Goal: Task Accomplishment & Management: Manage account settings

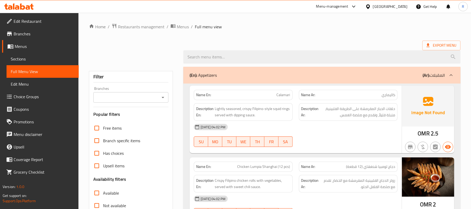
click at [401, 7] on div "[GEOGRAPHIC_DATA]" at bounding box center [390, 7] width 35 height 6
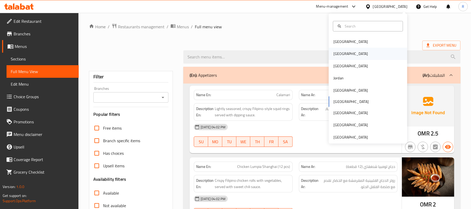
click at [355, 55] on div "[GEOGRAPHIC_DATA]" at bounding box center [368, 54] width 79 height 12
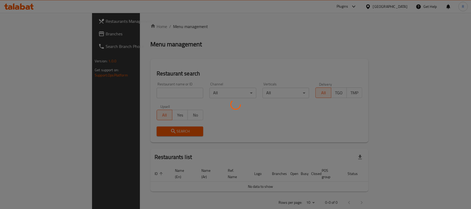
click at [53, 35] on div at bounding box center [235, 104] width 471 height 209
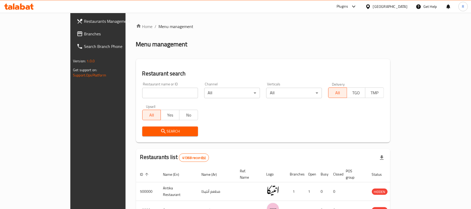
click at [84, 33] on span "Branches" at bounding box center [114, 34] width 61 height 6
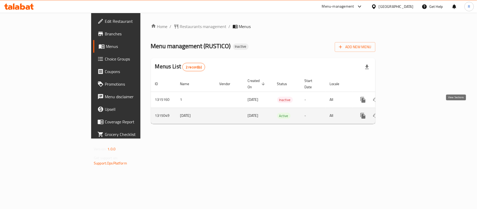
click at [403, 113] on icon "enhanced table" at bounding box center [400, 115] width 5 height 5
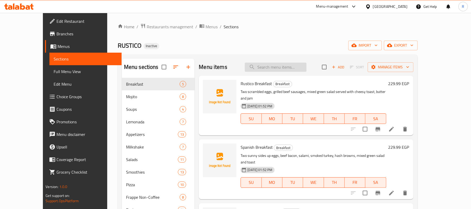
click at [293, 67] on input "search" at bounding box center [276, 67] width 62 height 9
paste input "American Tray"
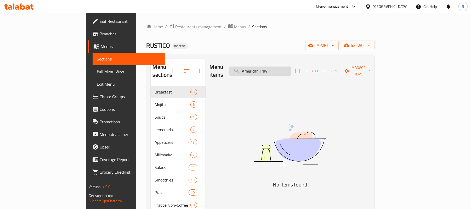
drag, startPoint x: 295, startPoint y: 72, endPoint x: 295, endPoint y: 69, distance: 4.0
click at [295, 72] on div "Menu items American Tray Add Sort Manage items" at bounding box center [290, 71] width 161 height 25
click at [291, 69] on input "American Tray" at bounding box center [261, 70] width 62 height 9
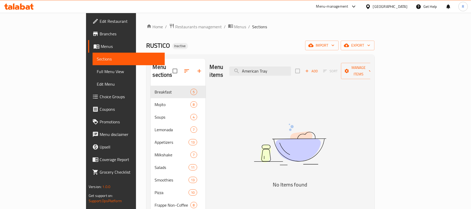
paste input "o Hone"
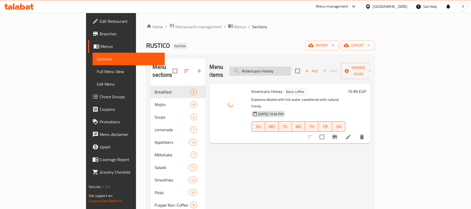
click at [283, 66] on input "Americano Honey" at bounding box center [261, 70] width 62 height 9
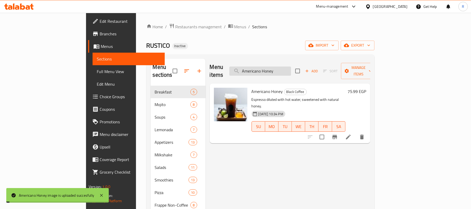
click at [283, 66] on input "Americano Honey" at bounding box center [261, 70] width 62 height 9
paste input "Brwoneis"
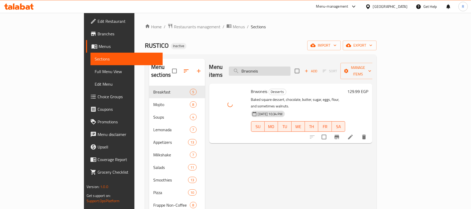
click at [291, 69] on input "Brwoneis" at bounding box center [260, 70] width 62 height 9
paste input "Dark Chocolat"
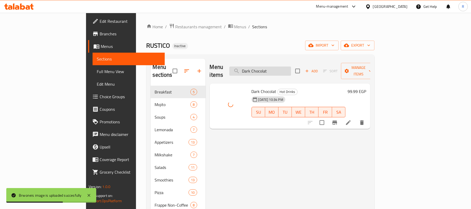
click at [285, 66] on input "Dark Chocolat" at bounding box center [261, 70] width 62 height 9
paste input "Early Birds Breakfas"
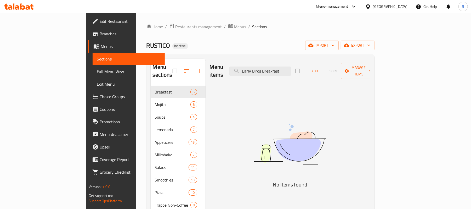
click at [262, 180] on h5 "No Items found" at bounding box center [290, 184] width 131 height 8
click at [291, 66] on input "Early Birds Breakfast" at bounding box center [261, 70] width 62 height 9
paste input "Fruit salad with ice cream"
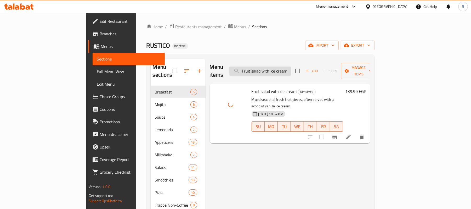
click at [291, 66] on input "Fruit salad with ice cream" at bounding box center [261, 70] width 62 height 9
paste input "Ice cream scoop"
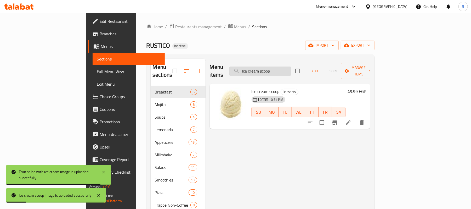
click at [291, 70] on input "Ice cream scoop" at bounding box center [261, 70] width 62 height 9
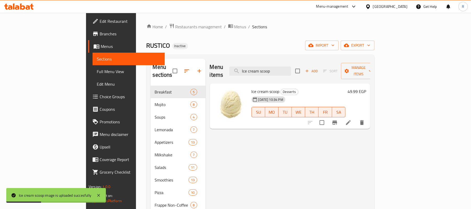
paste input "Lamon Juice"
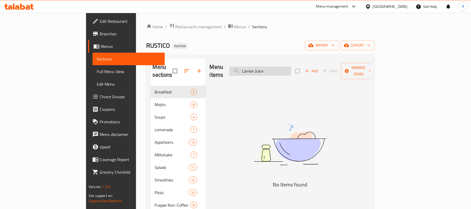
click at [291, 66] on input "Lamon Juice" at bounding box center [261, 70] width 62 height 9
paste input "Penne Chicken Cajun"
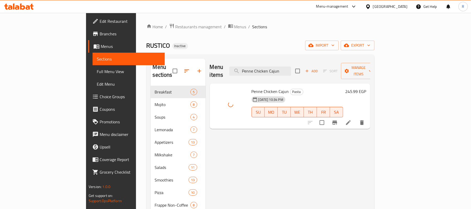
click at [328, 65] on div "Menu items Penne Chicken Cajun Add Sort Manage items" at bounding box center [290, 71] width 161 height 25
click at [291, 66] on input "Penne Chicken Cajun" at bounding box center [261, 70] width 62 height 9
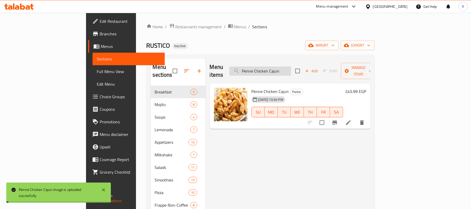
click at [291, 66] on input "Penne Chicken Cajun" at bounding box center [261, 70] width 62 height 9
paste input "Red velvet cake"
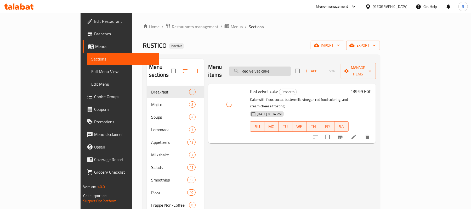
click at [291, 66] on input "Red velvet cake" at bounding box center [260, 70] width 62 height 9
paste input "ip-Eye Steak-300gm"
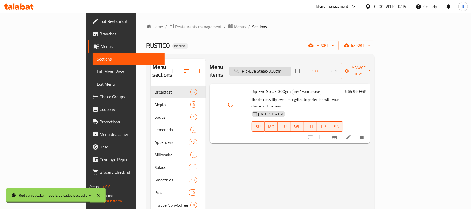
click at [291, 66] on input "Rip-Eye Steak-300gm" at bounding box center [261, 70] width 62 height 9
paste input "ustico Breakfast"
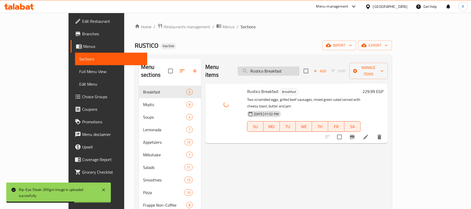
click at [300, 66] on input "Rustico Breakfast" at bounding box center [269, 70] width 62 height 9
paste input "Spanish"
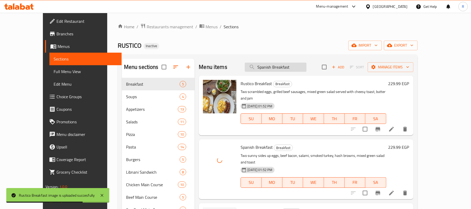
click at [283, 69] on input "Spanish Breakfast" at bounding box center [276, 67] width 62 height 9
paste input "Tenderloin Fille"
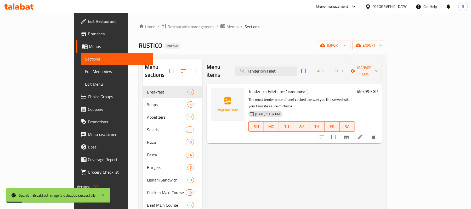
type input "Tenderloin Fillet"
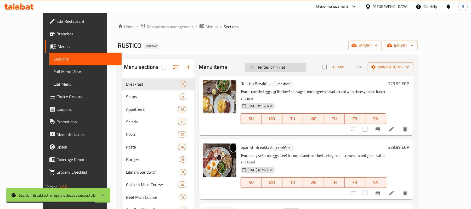
click at [282, 66] on input "Tenderloin Fillet" at bounding box center [276, 67] width 62 height 9
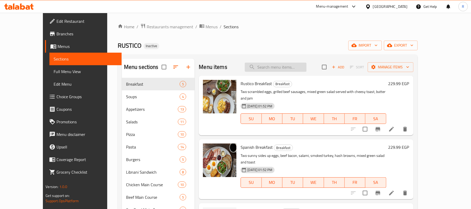
paste input "Tenderloin Fillet"
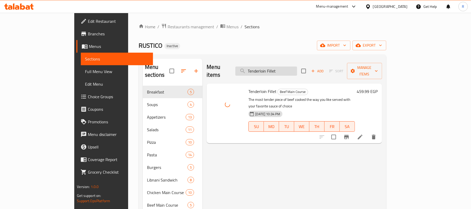
click at [297, 66] on input "Tenderloin Fillet" at bounding box center [267, 70] width 62 height 9
paste input "Watermelon"
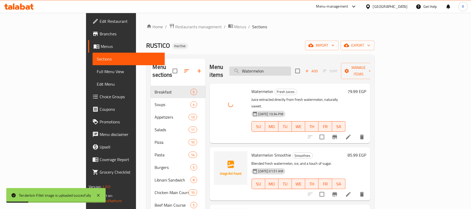
click at [291, 69] on input "Watermelon" at bounding box center [261, 70] width 62 height 9
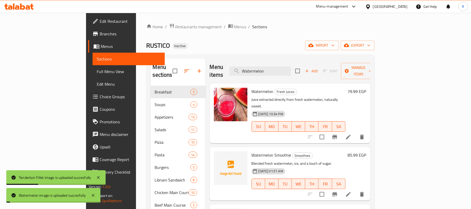
paste input "ings"
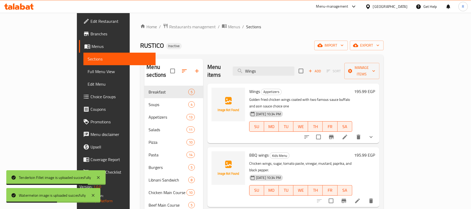
type input "Wings"
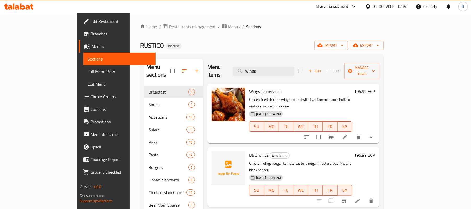
click at [88, 71] on span "Full Menu View" at bounding box center [120, 71] width 64 height 6
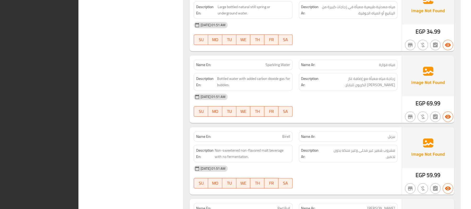
scroll to position [17409, 0]
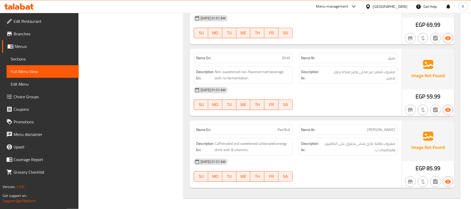
click at [401, 7] on div "Egypt" at bounding box center [390, 7] width 35 height 6
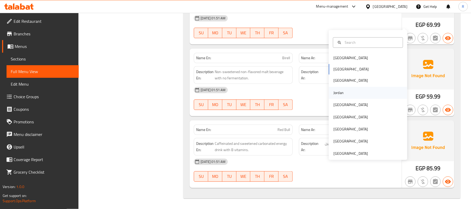
click at [344, 87] on div "Jordan" at bounding box center [368, 93] width 79 height 12
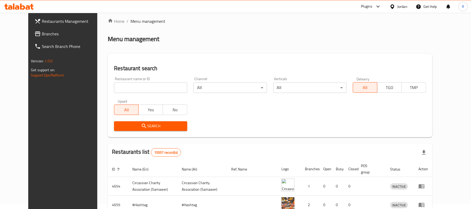
scroll to position [187, 0]
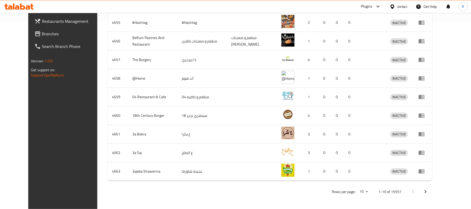
click at [47, 29] on link "Branches" at bounding box center [68, 33] width 77 height 13
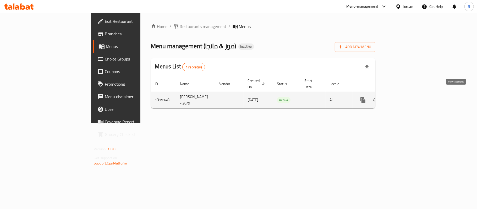
click at [407, 94] on link "enhanced table" at bounding box center [400, 100] width 13 height 13
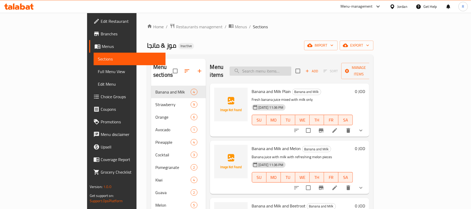
click at [283, 66] on input "search" at bounding box center [261, 70] width 62 height 9
paste input "أفكادو مع رمان"
type input "أفكادو مع رمان"
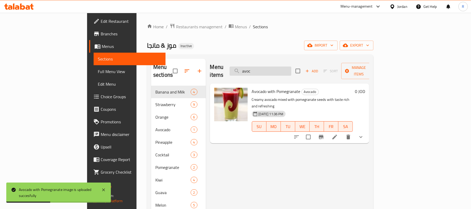
click at [292, 68] on input "avoc" at bounding box center [261, 70] width 62 height 9
paste input "أفكادو مع مانجا"
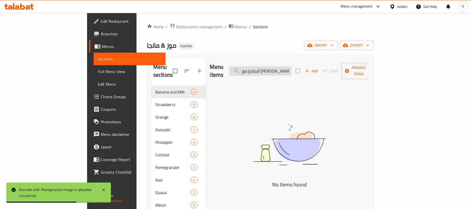
click at [292, 66] on input "أفكادو مع مانجا" at bounding box center [261, 70] width 62 height 9
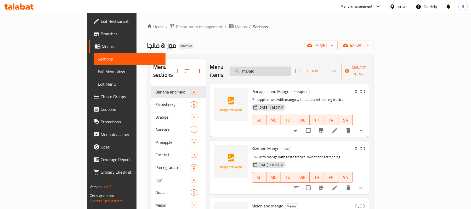
click at [291, 66] on input "mango" at bounding box center [261, 70] width 62 height 9
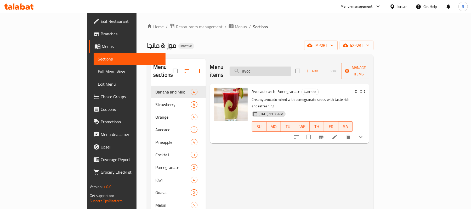
click at [292, 69] on input "avoc" at bounding box center [261, 70] width 62 height 9
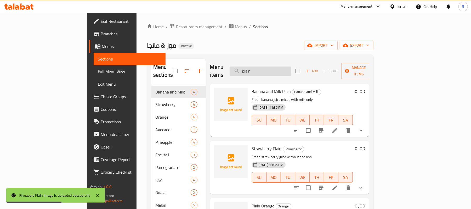
click at [287, 68] on input "plain" at bounding box center [261, 70] width 62 height 9
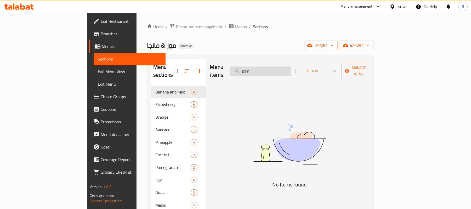
click at [287, 68] on input "pain" at bounding box center [261, 70] width 62 height 9
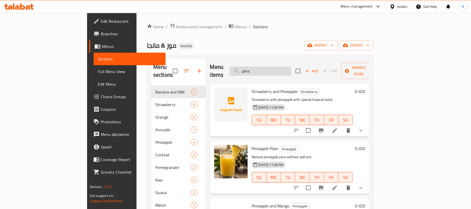
click at [280, 69] on input "pine" at bounding box center [261, 70] width 62 height 9
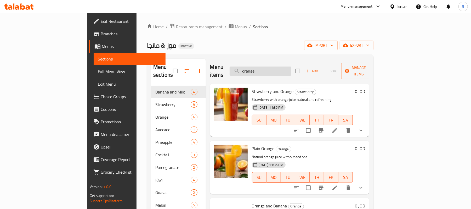
click at [292, 66] on input "orange" at bounding box center [261, 70] width 62 height 9
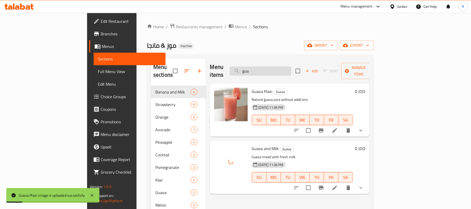
click at [288, 66] on input "gua" at bounding box center [261, 70] width 62 height 9
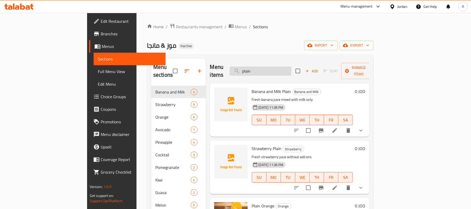
click at [287, 71] on input "plain" at bounding box center [261, 70] width 62 height 9
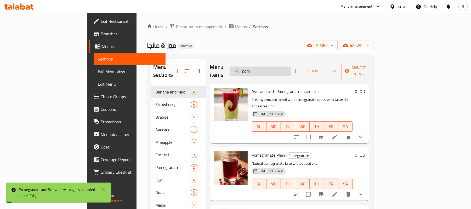
click at [291, 70] on input "pom" at bounding box center [261, 70] width 62 height 9
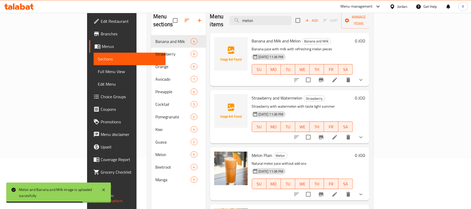
scroll to position [39, 0]
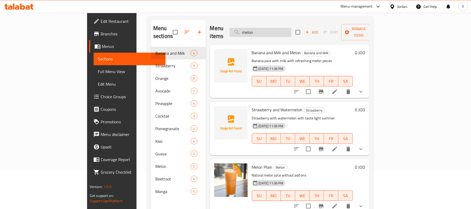
click at [281, 28] on input "melon" at bounding box center [261, 32] width 62 height 9
click at [292, 28] on input "melon" at bounding box center [261, 32] width 62 height 9
paste input "شمندر وبرتقال"
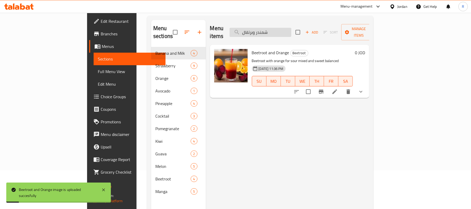
click at [292, 28] on input "شمندر وبرتقال" at bounding box center [261, 32] width 62 height 9
paste input "زر"
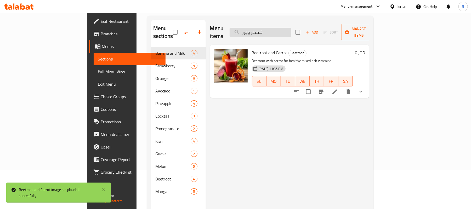
click at [292, 29] on input "شمندر وجزر" at bounding box center [261, 32] width 62 height 9
paste input "مان"
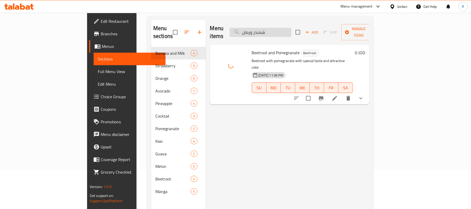
click at [292, 32] on input "شمندر ورمان" at bounding box center [261, 32] width 62 height 9
paste input "فراولة ساده"
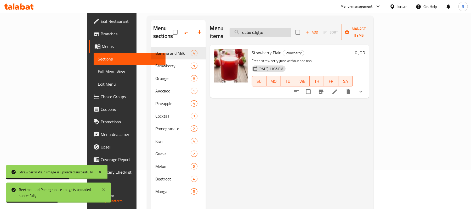
click at [292, 29] on input "فراولة ساده" at bounding box center [261, 32] width 62 height 9
paste input "و اناناس"
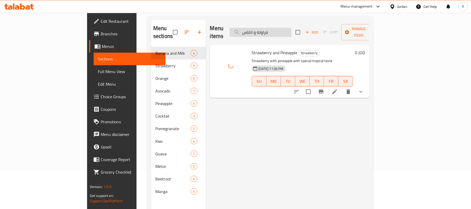
click at [292, 32] on input "فراولة و اناناس" at bounding box center [261, 32] width 62 height 9
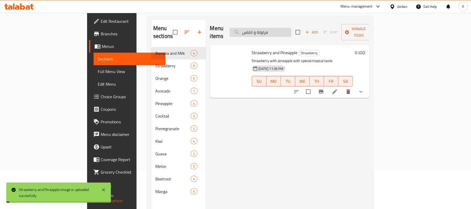
click at [292, 32] on input "فراولة و اناناس" at bounding box center [261, 32] width 62 height 9
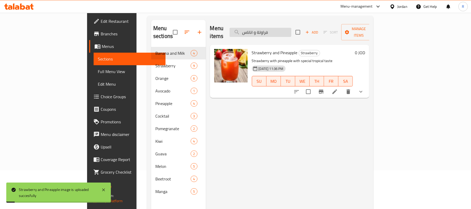
paste input "برتقال"
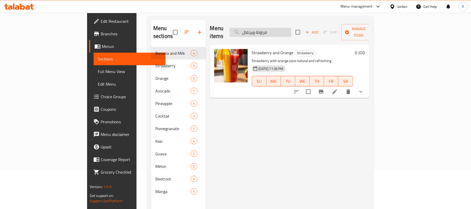
click at [292, 29] on input "فراولة وبرتقال" at bounding box center [261, 32] width 62 height 9
paste input "يخ"
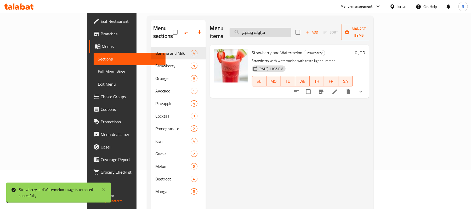
click at [292, 28] on input "فراولة وبطيخ" at bounding box center [261, 32] width 62 height 9
paste input "وت"
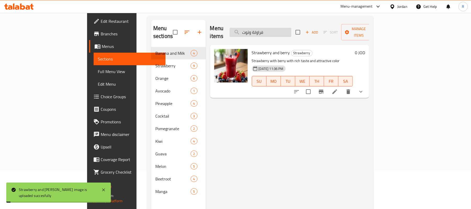
drag, startPoint x: 304, startPoint y: 36, endPoint x: 303, endPoint y: 29, distance: 7.2
click at [304, 36] on div "Menu items فراولة وتوت Add Sort Manage items" at bounding box center [290, 32] width 160 height 25
click at [292, 28] on input "فراولة وتوت" at bounding box center [261, 32] width 62 height 9
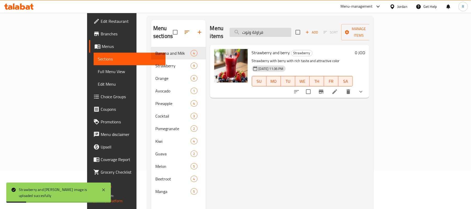
paste input "نب"
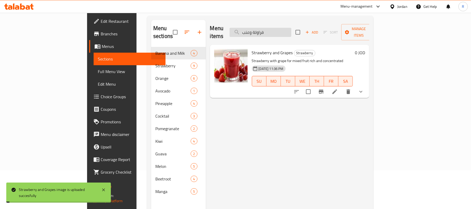
click at [292, 29] on input "فراولة وعنب" at bounding box center [261, 32] width 62 height 9
paste input "كيوي"
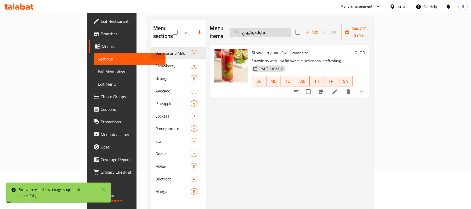
click at [292, 29] on input "فراولة وكيوي" at bounding box center [261, 32] width 62 height 9
paste input "وز"
click at [292, 28] on input "فراولة وموز" at bounding box center [261, 32] width 62 height 9
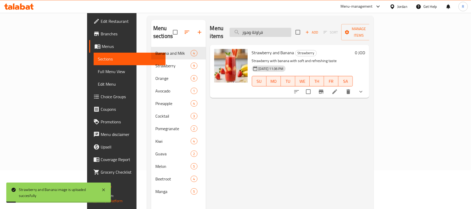
click at [292, 28] on input "فراولة وموز" at bounding box center [261, 32] width 62 height 9
paste input "ه وحليب"
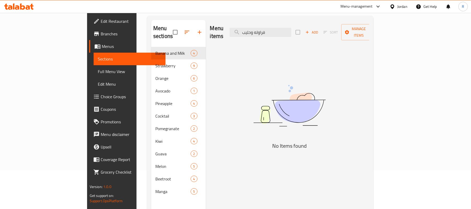
drag, startPoint x: 302, startPoint y: 43, endPoint x: 302, endPoint y: 32, distance: 11.3
click at [302, 42] on div "Menu items فراوله وحليب Add Sort Manage items No Items found" at bounding box center [288, 124] width 164 height 209
click at [292, 31] on input "فراوله وحليب" at bounding box center [261, 32] width 62 height 9
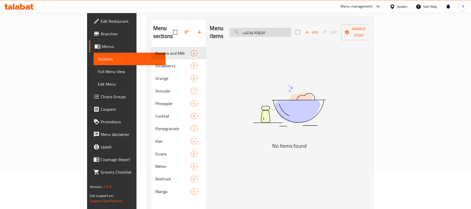
paste input "وكتيل ساده"
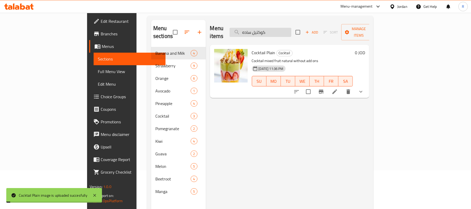
click at [292, 28] on input "كوكتيل ساده" at bounding box center [261, 32] width 62 height 9
paste input "قطع مع قشطة بلدية"
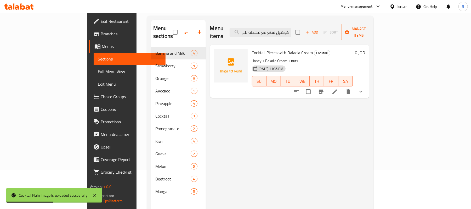
scroll to position [0, 0]
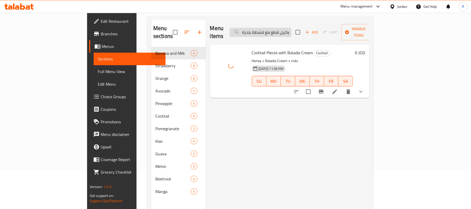
click at [292, 32] on input "كوكتيل قطع مع قشطة بلدية" at bounding box center [261, 32] width 62 height 9
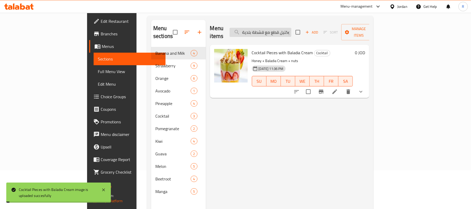
click at [292, 32] on input "كوكتيل قطع مع قشطة بلدية" at bounding box center [261, 32] width 62 height 9
paste input "search"
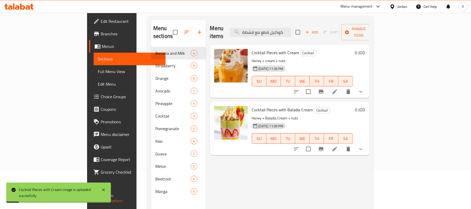
click at [288, 34] on div "Menu items كوكتيل قطع مع قشطة Add Sort Manage items" at bounding box center [290, 32] width 160 height 25
click at [288, 30] on input "كوكتيل قطع مع قشطة" at bounding box center [261, 32] width 62 height 9
paste input "وي ساده"
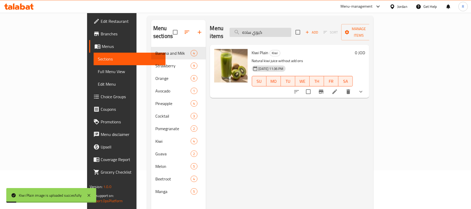
click at [289, 31] on input "كيوي ساده" at bounding box center [261, 32] width 62 height 9
paste input "وبرتقال"
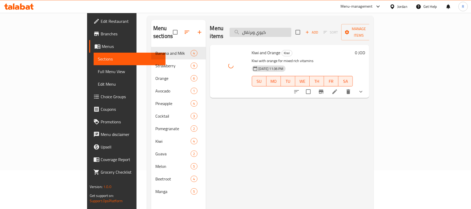
click at [292, 29] on input "كيوي وبرتقال" at bounding box center [261, 32] width 62 height 9
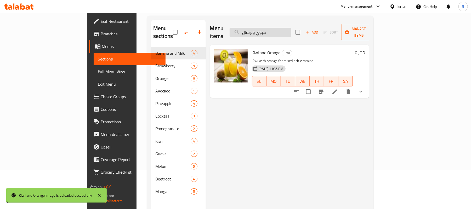
paste input "ليمون"
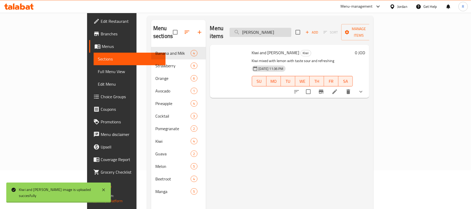
click at [292, 28] on input "كيوي وليمون" at bounding box center [261, 32] width 62 height 9
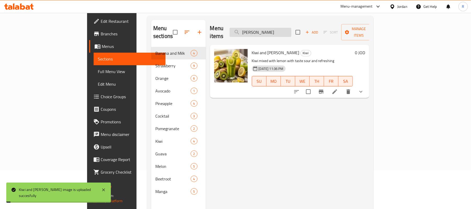
click at [292, 28] on input "كيوي وليمون" at bounding box center [261, 32] width 62 height 9
paste input "انجا"
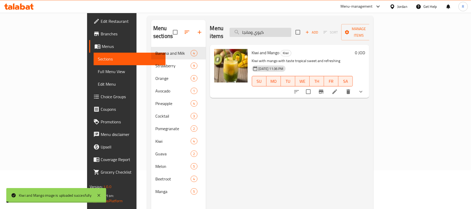
click at [292, 32] on input "كيوي ومانجا" at bounding box center [261, 32] width 62 height 9
paste input "انجا ساده"
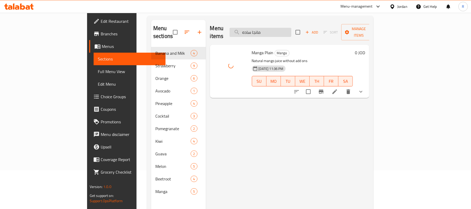
click at [291, 28] on input "مانجا ساده" at bounding box center [261, 32] width 62 height 9
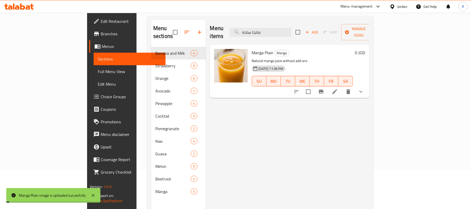
paste input "فريش مع قطع مانجا"
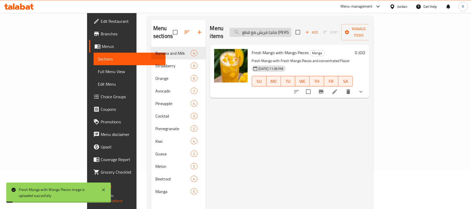
click at [292, 28] on input "مانجا فريش مع قطع مانجا" at bounding box center [261, 32] width 62 height 9
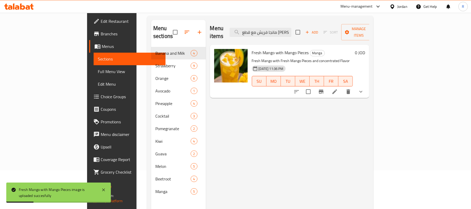
paste input "دراق وبرتقال"
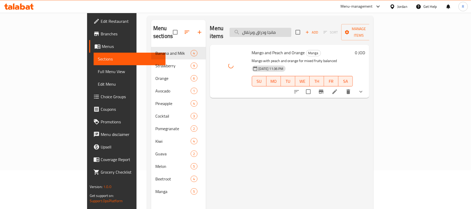
click at [292, 31] on input "مانجا ودراق وبرتقال" at bounding box center [261, 32] width 62 height 9
paste input "فراولة"
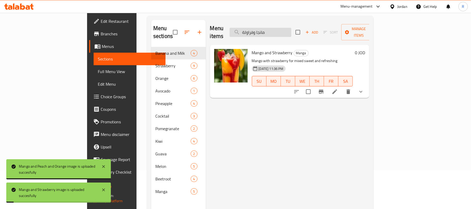
click at [292, 32] on input "مانجا وفراولة" at bounding box center [261, 32] width 62 height 9
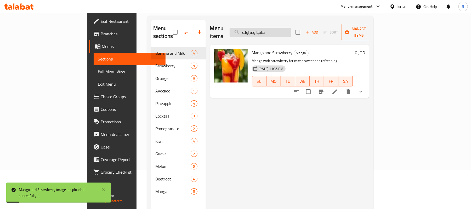
click at [292, 32] on input "مانجا وفراولة" at bounding box center [261, 32] width 62 height 9
paste input "وز"
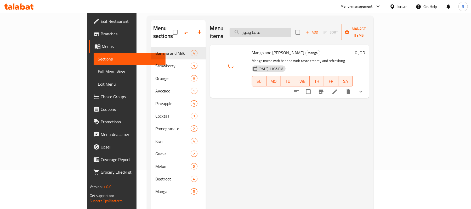
click at [310, 34] on div "Menu items مانجا وموز Add Sort Manage items" at bounding box center [290, 32] width 160 height 25
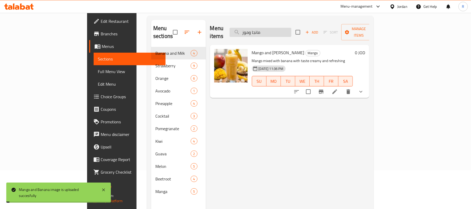
click at [292, 29] on input "مانجا وموز" at bounding box center [261, 32] width 62 height 9
paste input "وز وحليب ساده"
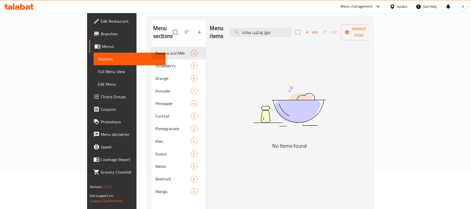
drag, startPoint x: 310, startPoint y: 28, endPoint x: 262, endPoint y: 39, distance: 49.4
click at [264, 38] on div "Menu items موز وحليب ساده Add Sort Manage items No Items found" at bounding box center [288, 124] width 164 height 209
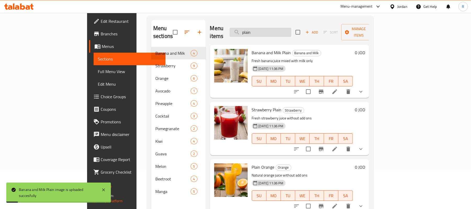
click at [292, 28] on input "plain" at bounding box center [261, 32] width 62 height 9
paste input "موز وحليب وشمام"
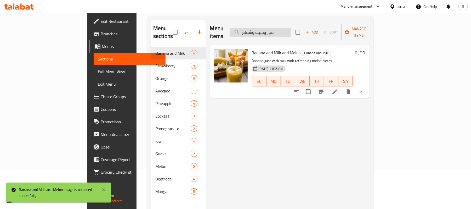
click at [292, 29] on input "موز وحليب وشمام" at bounding box center [261, 32] width 62 height 9
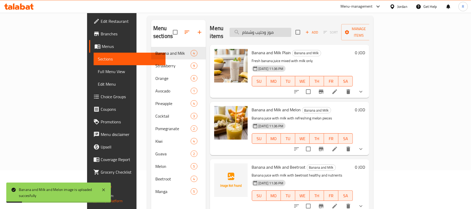
click at [292, 29] on input "موز وحليب وشمام" at bounding box center [261, 32] width 62 height 9
paste input "ندر"
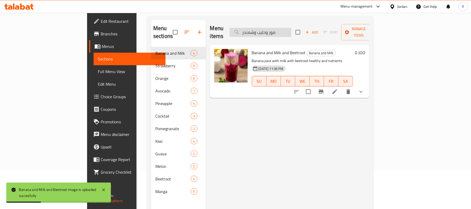
click at [292, 28] on input "موز وحليب وشمندر" at bounding box center [261, 32] width 62 height 9
paste input "فرولة"
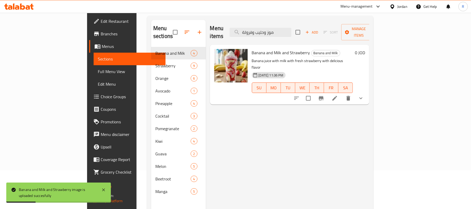
click at [319, 119] on div "Menu items موز وحليب وفرولة Add Sort Manage items Banana and Milk and Strawberr…" at bounding box center [288, 124] width 164 height 209
click at [292, 28] on input "موز وحليب وفرولة" at bounding box center [261, 32] width 62 height 9
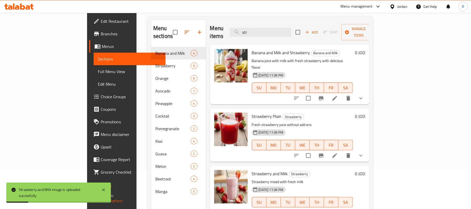
click at [312, 113] on h6 "Strawberry Plain Strawberry" at bounding box center [302, 116] width 101 height 7
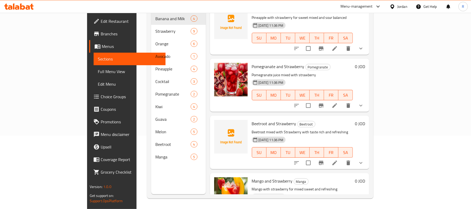
scroll to position [684, 0]
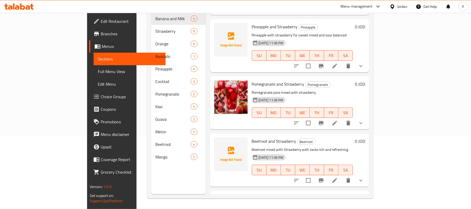
click at [343, 146] on p "Beetroot mixed with Strawberry with taste rich and refreshing" at bounding box center [302, 149] width 101 height 7
click at [353, 137] on h6 "Beetroot and Strawberry Beetroot" at bounding box center [302, 140] width 101 height 7
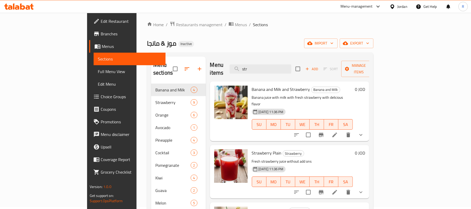
scroll to position [0, 0]
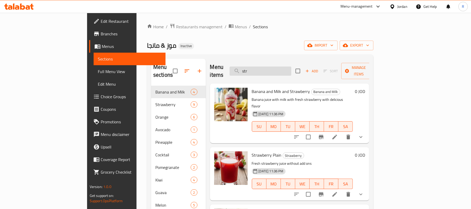
click at [292, 70] on input "str" at bounding box center [261, 70] width 62 height 9
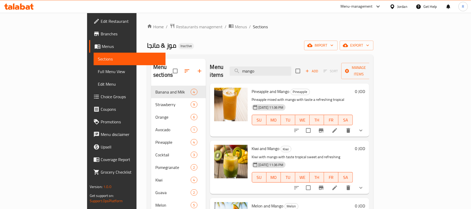
type input "mango"
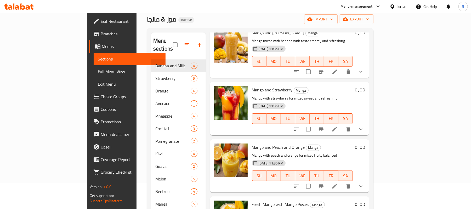
scroll to position [74, 0]
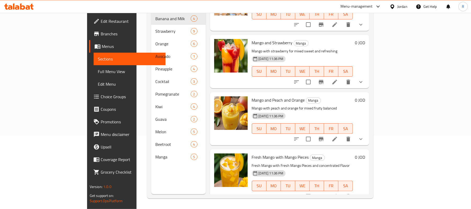
click at [327, 39] on h6 "Mango and Strawberry Manga" at bounding box center [302, 42] width 101 height 7
click at [98, 71] on span "Full Menu View" at bounding box center [130, 71] width 64 height 6
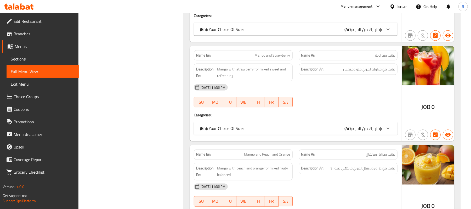
scroll to position [4816, 0]
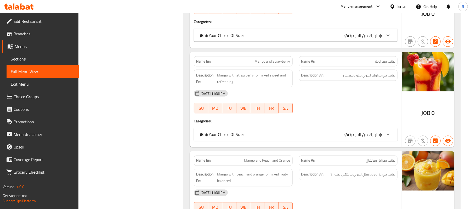
click at [398, 9] on div "Jordan" at bounding box center [403, 7] width 10 height 6
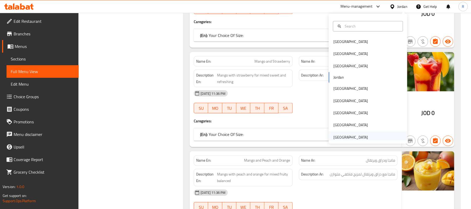
click at [343, 138] on div "United Arab Emirates" at bounding box center [351, 138] width 35 height 6
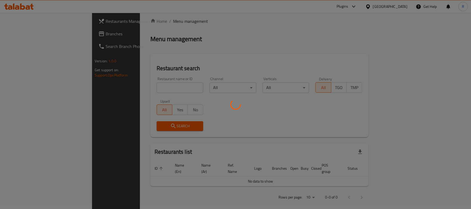
scroll to position [182, 0]
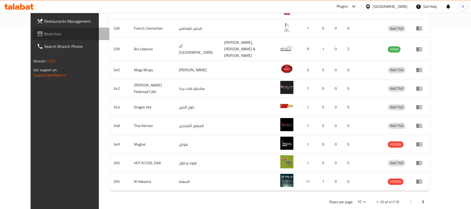
click at [44, 32] on span "Branches" at bounding box center [74, 34] width 61 height 6
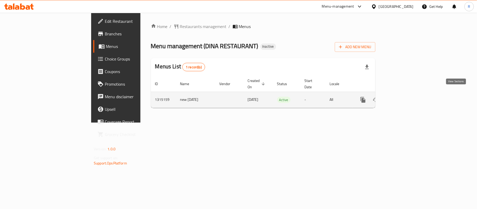
click at [404, 97] on icon "enhanced table" at bounding box center [400, 100] width 6 height 6
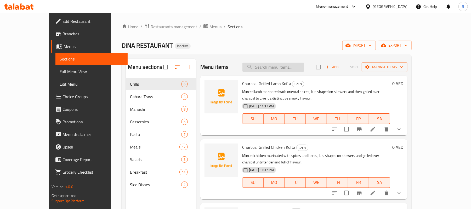
click at [294, 65] on input "search" at bounding box center [274, 67] width 62 height 9
paste input "بابا غنوج"
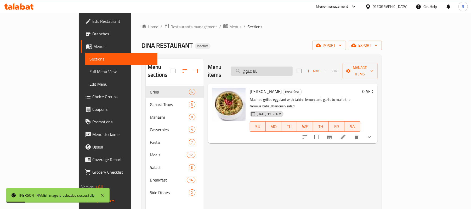
click at [287, 66] on input "بابا غنوج" at bounding box center [262, 70] width 62 height 9
paste input "نجان مخلل"
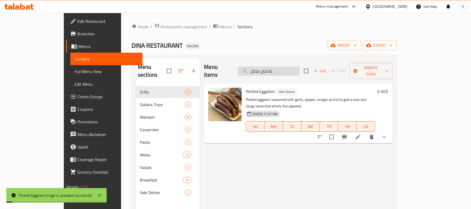
click at [300, 66] on input "باذنجان مخلل" at bounding box center [269, 70] width 62 height 9
paste input "اطس مقلية"
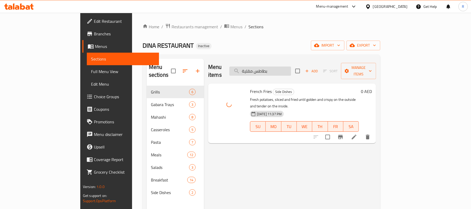
click at [291, 67] on input "بطاطس مقلية" at bounding box center [261, 70] width 62 height 9
paste input "يض مسلوق"
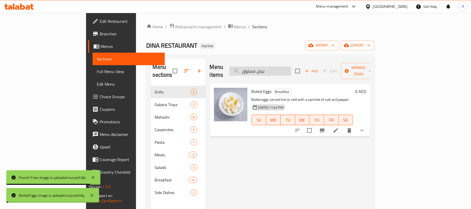
click at [291, 66] on input "بيض مسلوق" at bounding box center [261, 70] width 62 height 9
paste input "جاجة محشية بالخلطة"
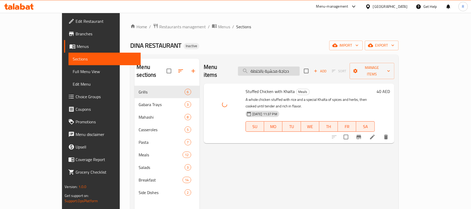
click at [275, 66] on input "دجاجة محشية بالخلطة" at bounding box center [269, 70] width 62 height 9
paste input "يش ضاني مشوي فحم_"
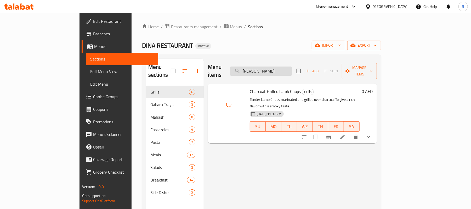
click at [292, 68] on input "ريش ضاني مشوي فحم" at bounding box center [261, 70] width 62 height 9
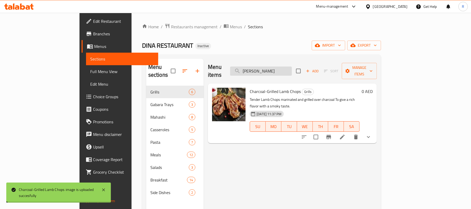
click at [292, 68] on input "ريش ضاني مشوي فحم" at bounding box center [261, 70] width 62 height 9
paste input "لطة بلدى"
type input "سلطة بلدى"
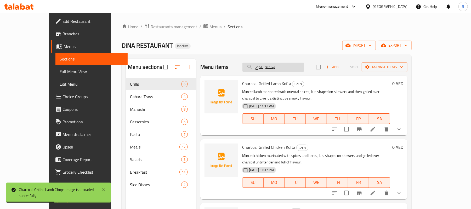
click at [304, 65] on input "سلطة بلدى" at bounding box center [274, 67] width 62 height 9
click at [286, 34] on div "Home / Restaurants management / Menus / Sections DINA RESTAURANT Inactive impor…" at bounding box center [267, 147] width 290 height 248
click at [278, 66] on input "search" at bounding box center [274, 67] width 62 height 9
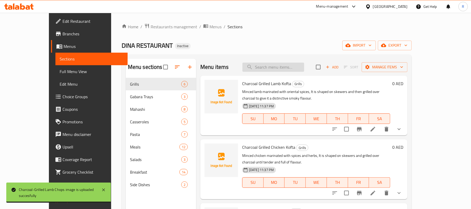
paste input "سلطة بلدى"
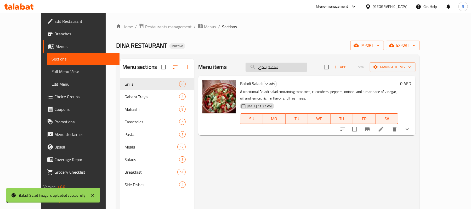
click at [293, 66] on input "سلطة بلدى" at bounding box center [277, 67] width 62 height 9
paste input "رجير"
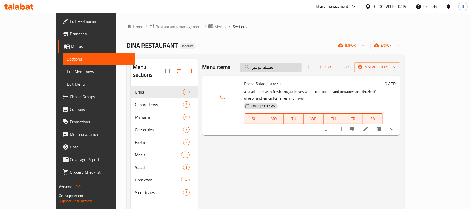
click at [302, 67] on input "سلطة جرجير" at bounding box center [271, 67] width 62 height 9
paste input "لحم"
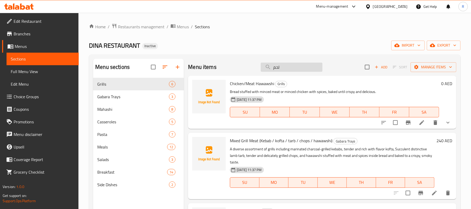
click at [289, 70] on input "لحم" at bounding box center [292, 67] width 62 height 9
click at [281, 44] on div "DINA RESTAURANT Inactive import export" at bounding box center [275, 46] width 372 height 10
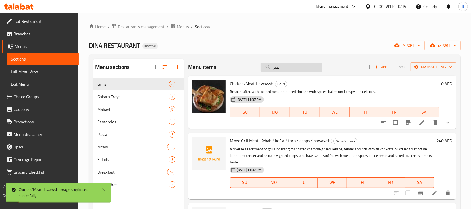
click at [294, 66] on input "لحم" at bounding box center [292, 67] width 62 height 9
paste input "الويتون"
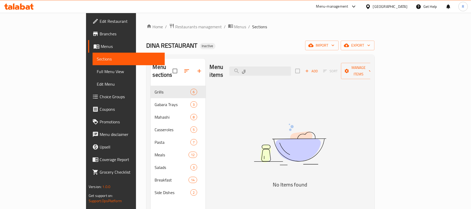
type input "ا"
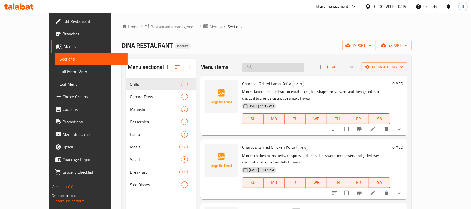
click at [290, 69] on input "search" at bounding box center [274, 67] width 62 height 9
paste input "بطاطس باللحمة"
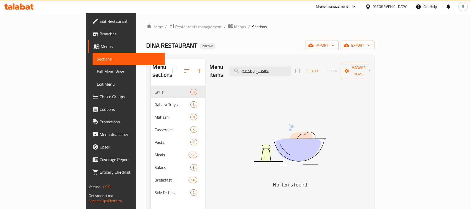
click at [325, 43] on div "DINA RESTAURANT Inactive import export" at bounding box center [261, 46] width 228 height 10
click at [291, 70] on input "بطاطس باللحمة" at bounding box center [261, 70] width 62 height 9
click at [280, 66] on input "بطاطس باللحمة" at bounding box center [261, 70] width 62 height 9
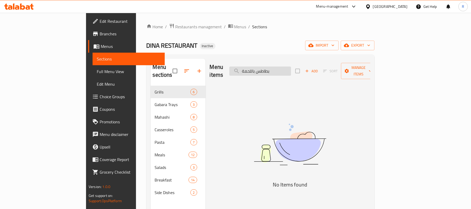
click at [280, 66] on input "بطاطس باللحمة" at bounding box center [261, 70] width 62 height 9
paste input "لطة دينا الخاص"
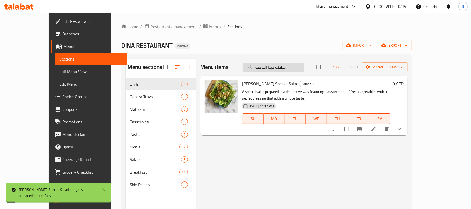
click at [296, 67] on input "سلطة دينا الخاصة" at bounding box center [274, 67] width 62 height 9
paste input "كشوك"
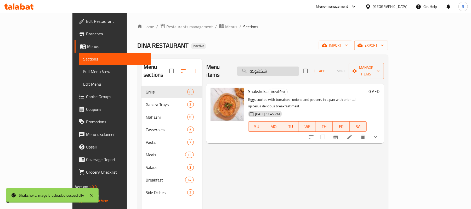
click at [299, 68] on input "شكشوكة" at bounding box center [268, 70] width 62 height 9
paste input "اجن عكاوى بلسان عصفور"
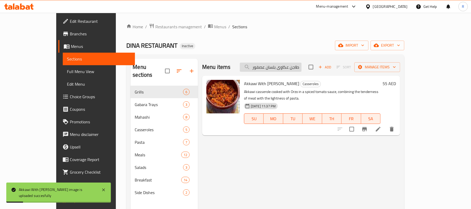
click at [302, 67] on input "طاجن عكاوى بلسان عصفور" at bounding box center [271, 67] width 62 height 9
paste input "search"
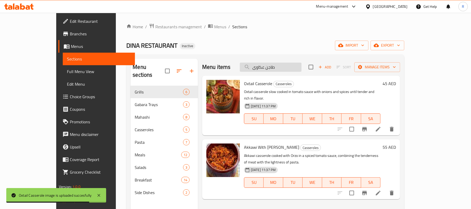
click at [302, 65] on input "طاجن عكاوى" at bounding box center [271, 67] width 62 height 9
paste input "كباب حلة"
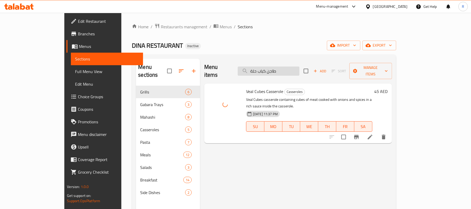
click at [300, 66] on input "طاجن كباب حلة" at bounding box center [269, 70] width 62 height 9
paste input "وارع بالصلص"
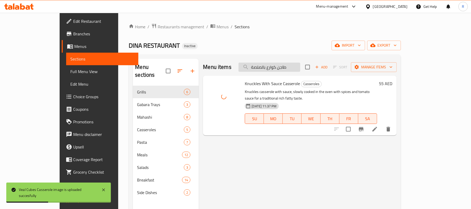
click at [300, 69] on input "طاجن كوارع بالصلصة" at bounding box center [270, 67] width 62 height 9
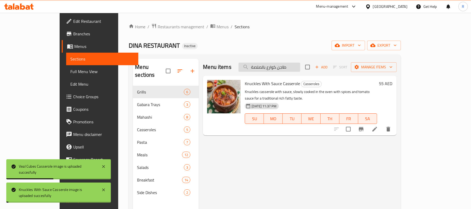
click at [300, 69] on input "طاجن كوارع بالصلصة" at bounding box center [270, 67] width 62 height 9
paste input "رق عنب بالكوارع"
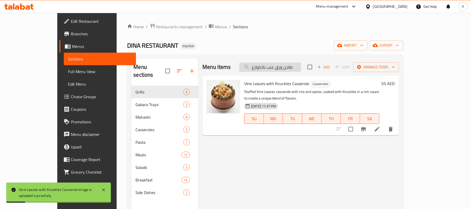
click at [293, 69] on input "طاجن ورق عنب بالكوارع" at bounding box center [270, 67] width 62 height 9
paste input "ب ضانى مشوي فحم"
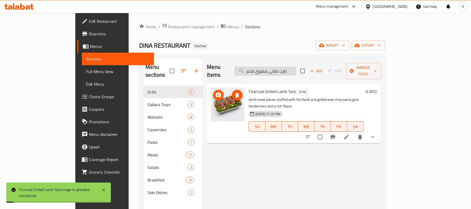
click at [296, 67] on input "طرب ضانى مشوي فحم" at bounding box center [266, 70] width 62 height 9
paste input "فلافل مصرية"
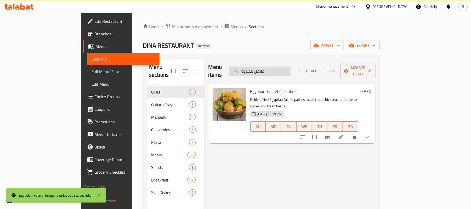
click at [282, 66] on input "فلافل مصرية" at bounding box center [260, 70] width 62 height 9
paste input "ل بالسجق"
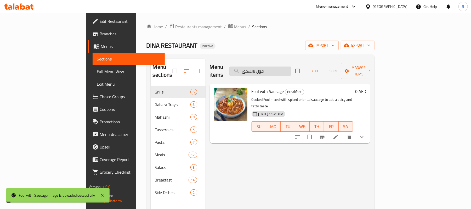
click at [291, 68] on input "فول بالسجق" at bounding box center [261, 70] width 62 height 9
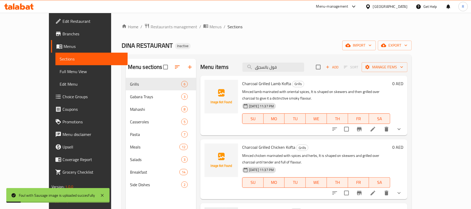
paste input "لصة_"
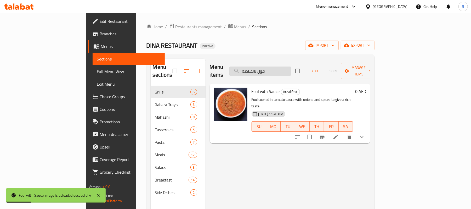
click at [291, 66] on input "فول بالصلصة" at bounding box center [261, 70] width 62 height 9
paste input "باب مشوي فحم_"
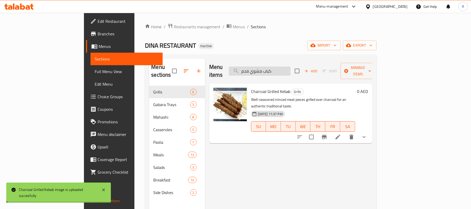
click at [291, 67] on input "كباب مشوي فحم" at bounding box center [260, 70] width 62 height 9
paste input "ة + ارز+ خضار"
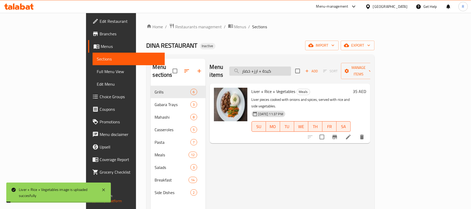
click at [291, 68] on input "كبدة + ارز+ خضار" at bounding box center [261, 70] width 62 height 9
paste input "اسكندرانى"
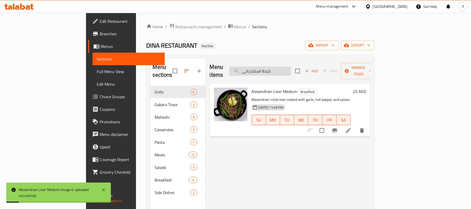
click at [291, 67] on input "كبدة اسكندرانى" at bounding box center [261, 70] width 62 height 9
paste input "فتة +ارز+خضار"
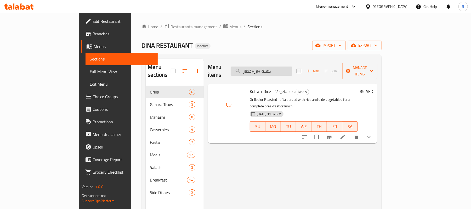
click at [291, 70] on input "كفتة +ارز+خضار" at bounding box center [262, 70] width 62 height 9
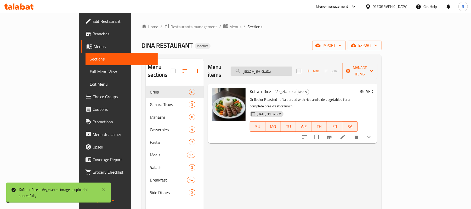
click at [291, 70] on input "كفتة +ارز+خضار" at bounding box center [262, 70] width 62 height 9
paste input "دجاج مشوي فحم"
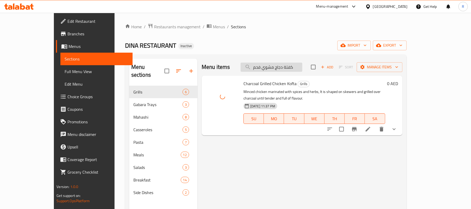
click at [283, 68] on input "كفتة دجاج مشوي فحم" at bounding box center [272, 67] width 62 height 9
paste input "انى"
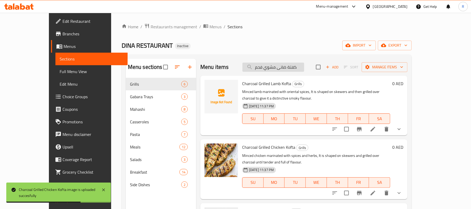
click at [287, 70] on input "كفتة ضانى مشوي فحم" at bounding box center [274, 67] width 62 height 9
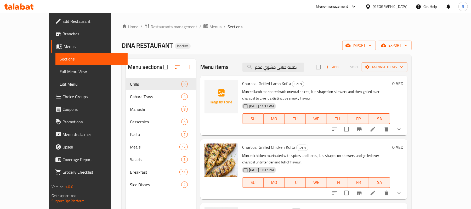
click at [276, 46] on div "DINA RESTAURANT Inactive import export" at bounding box center [267, 46] width 290 height 10
click at [294, 68] on input "كفتة ضانى مشوي فحم" at bounding box center [274, 67] width 62 height 9
paste input "بنة بالزيتون"
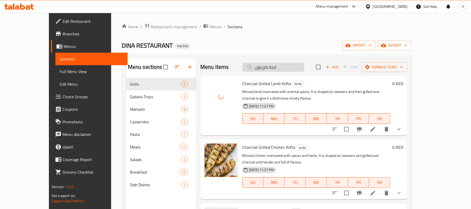
click at [289, 70] on input "لبنة بالزيتون" at bounding box center [274, 67] width 62 height 9
paste input "فتة ضانى مشوي فحم"
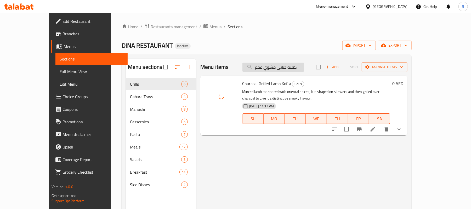
click at [289, 68] on input "كفتة ضانى مشوي فحم" at bounding box center [274, 67] width 62 height 9
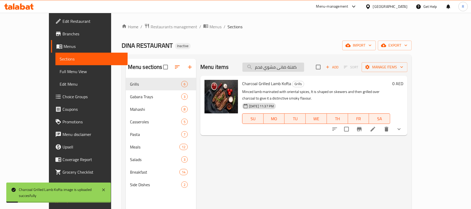
paste input "بنة بالزيتون"
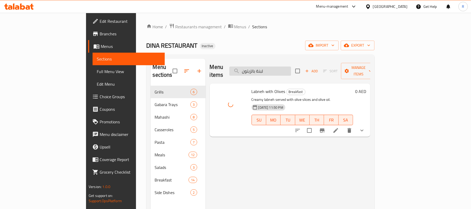
click at [291, 68] on input "لبنة بالزيتون" at bounding box center [261, 70] width 62 height 9
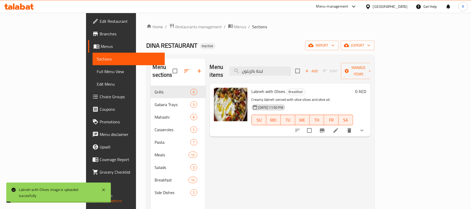
paste input "سل"
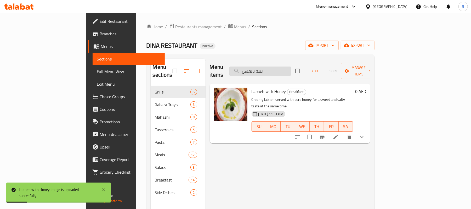
click at [291, 66] on input "لبنة بالعسل" at bounding box center [261, 70] width 62 height 9
paste input "مة محمرة + ارز+خضار"
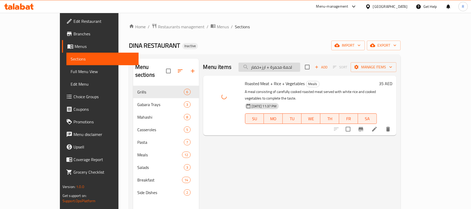
click at [300, 69] on input "لحمة محمرة + ارز+خضار" at bounding box center [270, 67] width 62 height 9
paste input "حشى + 1 حمام"
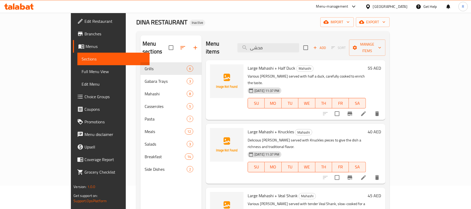
scroll to position [39, 0]
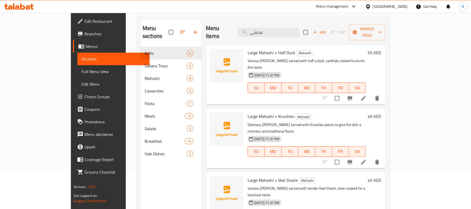
type input "محشى"
click at [371, 157] on li at bounding box center [363, 161] width 15 height 9
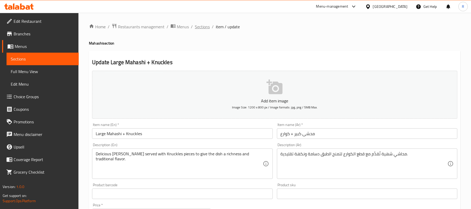
click at [203, 26] on span "Sections" at bounding box center [202, 27] width 15 height 6
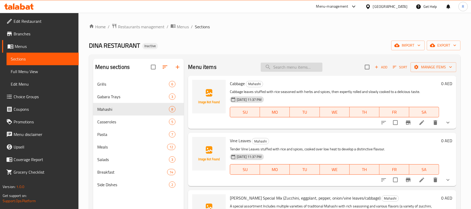
click at [299, 71] on input "search" at bounding box center [292, 67] width 62 height 9
paste input "محشى + 1 حمام"
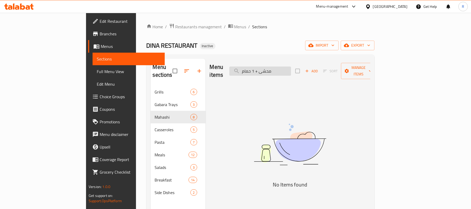
drag, startPoint x: 311, startPoint y: 88, endPoint x: 304, endPoint y: 70, distance: 18.8
click at [311, 88] on div "Menu items محشى + 1 حمام Add Sort Manage items No Items found" at bounding box center [288, 163] width 165 height 209
click at [291, 69] on input "محشى + 1 حمام" at bounding box center [261, 70] width 62 height 9
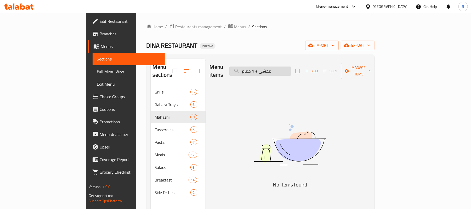
paste input "كوارع"
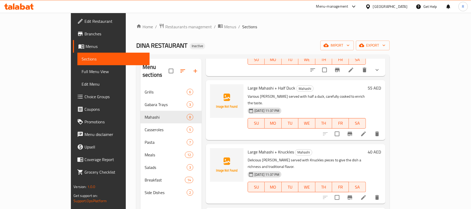
scroll to position [70, 0]
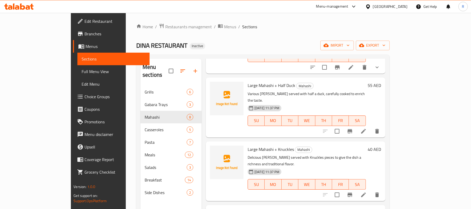
type input "محشى"
click at [366, 192] on icon at bounding box center [363, 194] width 5 height 5
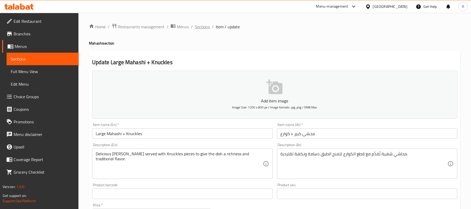
click at [204, 30] on span "Sections" at bounding box center [202, 27] width 15 height 6
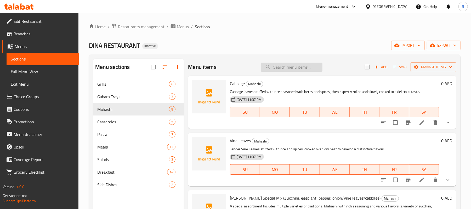
click at [286, 69] on input "search" at bounding box center [292, 67] width 62 height 9
paste input "محشى + كوارع"
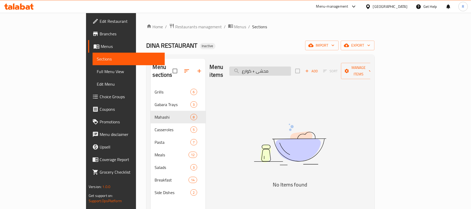
drag, startPoint x: 283, startPoint y: 69, endPoint x: 316, endPoint y: 70, distance: 32.5
click at [291, 69] on input "محشى + كوارع" at bounding box center [261, 70] width 62 height 9
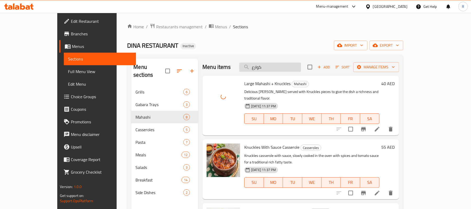
click at [297, 65] on input "كوارع" at bounding box center [270, 67] width 62 height 9
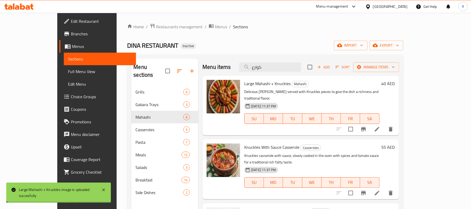
paste input "حشى + موزة بتلو"
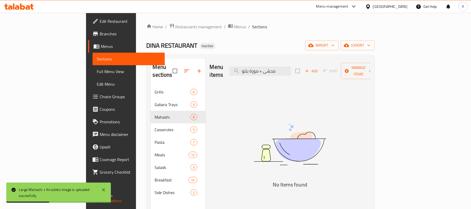
drag, startPoint x: 290, startPoint y: 69, endPoint x: 328, endPoint y: 74, distance: 38.0
click at [327, 74] on div "Menu items محشى + موزة بتلو Add Sort Manage items" at bounding box center [290, 71] width 161 height 25
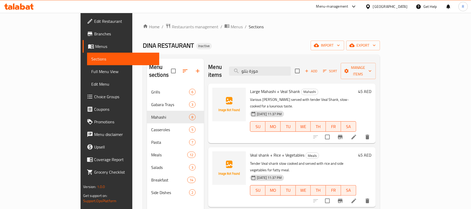
type input "موزة بتلو"
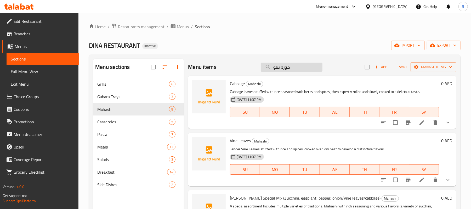
click at [298, 71] on input "موزة بتلو" at bounding box center [292, 67] width 62 height 9
click at [295, 46] on div "DINA RESTAURANT Inactive import export" at bounding box center [275, 46] width 372 height 10
click at [291, 69] on input "search" at bounding box center [292, 67] width 62 height 9
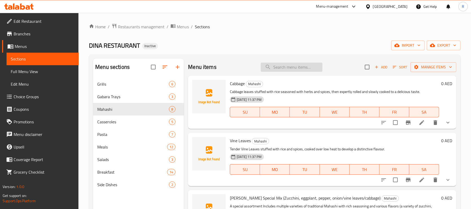
paste input "محشى + موزة بتلو"
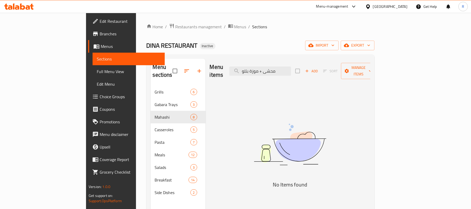
drag, startPoint x: 289, startPoint y: 68, endPoint x: 326, endPoint y: 70, distance: 36.9
click at [325, 69] on div "Menu items محشى + موزة بتلو Add Sort Manage items" at bounding box center [290, 71] width 161 height 25
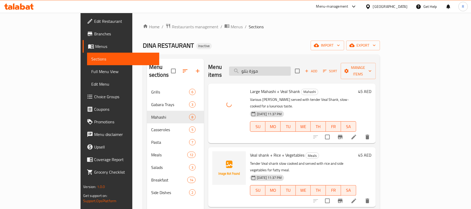
click at [291, 68] on input "موزة بتلو" at bounding box center [260, 70] width 62 height 9
paste input "حشى + 1 حمام"
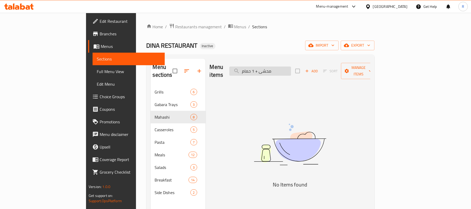
drag, startPoint x: 309, startPoint y: 68, endPoint x: 286, endPoint y: 71, distance: 23.0
click at [286, 71] on input "محشى + 1 حمام" at bounding box center [261, 70] width 62 height 9
click at [286, 68] on input "محشى + 1 حمام" at bounding box center [261, 70] width 62 height 9
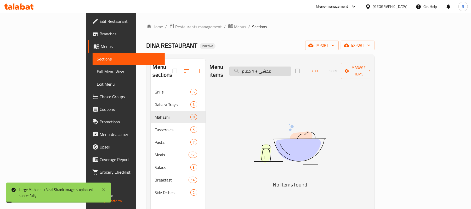
drag, startPoint x: 285, startPoint y: 68, endPoint x: 308, endPoint y: 69, distance: 22.8
click at [291, 69] on input "محشى + 1 حمام" at bounding box center [261, 70] width 62 height 9
click at [291, 70] on input "محشى + 1 حمام" at bounding box center [261, 70] width 62 height 9
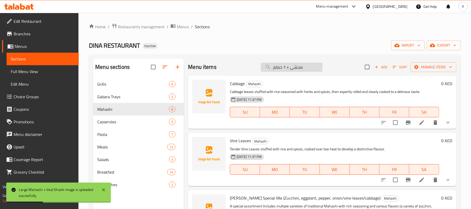
click at [284, 68] on input "محشى + 1 حمام" at bounding box center [292, 67] width 62 height 9
drag, startPoint x: 282, startPoint y: 68, endPoint x: 308, endPoint y: 69, distance: 25.9
click at [308, 69] on input "محشى + 1 حمام" at bounding box center [292, 67] width 62 height 9
click at [308, 70] on input "محشى + 1 حمام" at bounding box center [292, 67] width 62 height 9
drag, startPoint x: 283, startPoint y: 69, endPoint x: 297, endPoint y: 69, distance: 14.7
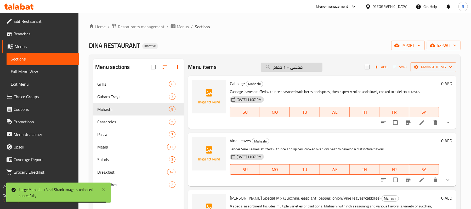
click at [297, 69] on input "محشى + 1 حمام" at bounding box center [292, 67] width 62 height 9
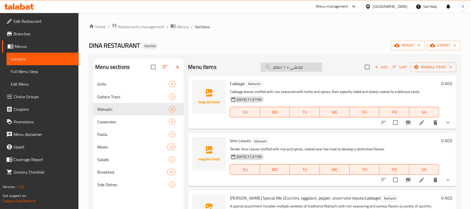
drag, startPoint x: 285, startPoint y: 69, endPoint x: 299, endPoint y: 68, distance: 14.1
click at [299, 68] on input "محشى + 1 حمام" at bounding box center [292, 67] width 62 height 9
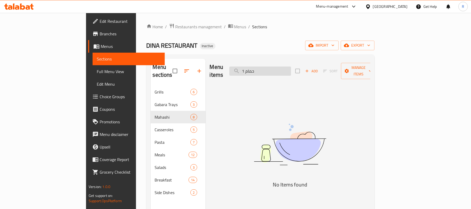
drag, startPoint x: 275, startPoint y: 66, endPoint x: 269, endPoint y: 69, distance: 6.1
click at [269, 69] on input "1 حمام" at bounding box center [261, 70] width 62 height 9
drag, startPoint x: 273, startPoint y: 69, endPoint x: 276, endPoint y: 68, distance: 3.2
click at [276, 68] on input "1 حمام" at bounding box center [261, 70] width 62 height 9
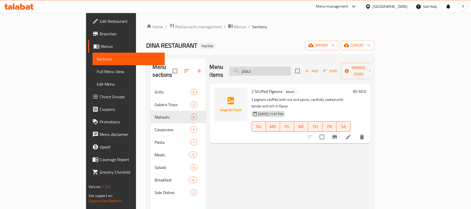
click at [275, 69] on input "حمام" at bounding box center [261, 70] width 62 height 9
click at [287, 66] on input "حمام" at bounding box center [261, 70] width 62 height 9
paste input "محشى + نصف بطة"
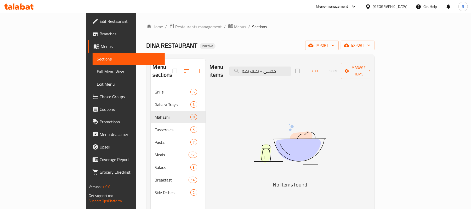
drag, startPoint x: 312, startPoint y: 68, endPoint x: 290, endPoint y: 72, distance: 22.8
click at [290, 72] on div "Menu items محشى + نصف بطة Add Sort Manage items" at bounding box center [290, 71] width 161 height 25
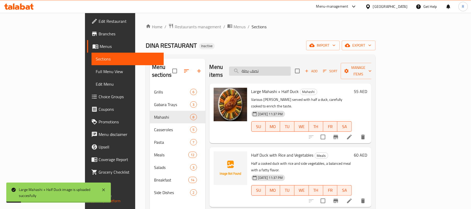
click at [291, 68] on input "نصف بطة" at bounding box center [260, 70] width 62 height 9
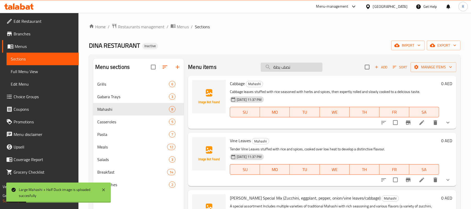
click at [306, 68] on input "نصف بطة" at bounding box center [292, 67] width 62 height 9
paste input "سقعة مطهية مع اللحم المفروم والتوابل، غنية ودسمة بالنكه"
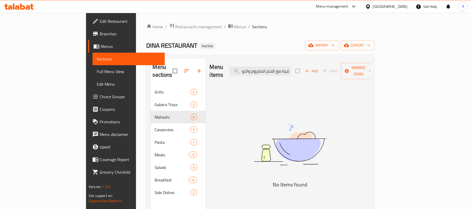
drag, startPoint x: 276, startPoint y: 69, endPoint x: 263, endPoint y: 72, distance: 13.0
click at [264, 70] on input "مسقعة مطهية مع اللحم المفروم والتو" at bounding box center [261, 70] width 62 height 9
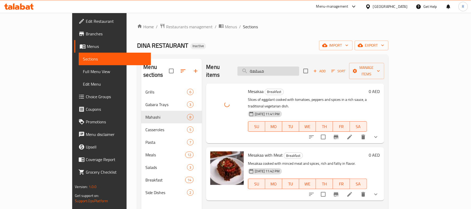
click at [293, 69] on input "مسقعة" at bounding box center [269, 70] width 62 height 9
paste input "اوي مشكلة دجاج 5 انصاف دجاج ارز"
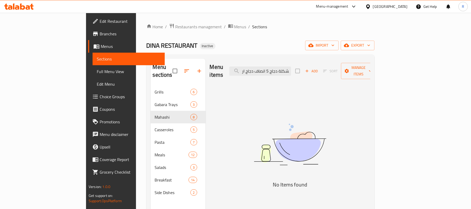
drag, startPoint x: 281, startPoint y: 67, endPoint x: 254, endPoint y: 71, distance: 27.5
click at [254, 71] on div "Menu items مشاوي مشكلة دجاج 5 انصاف دجاج ار Add Sort Manage items" at bounding box center [290, 71] width 161 height 25
click at [287, 72] on div "Menu items مشاوي مشكلة دجاج 5 انصاف دجاج ار Add Sort Manage items" at bounding box center [290, 71] width 161 height 25
click at [273, 66] on input "مشاوي مشكلة دجاج 5 انصاف دجاج ار" at bounding box center [261, 70] width 62 height 9
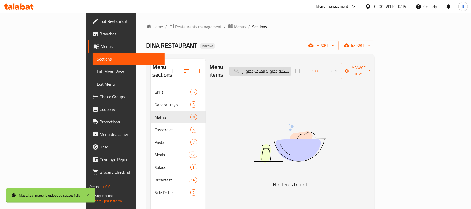
drag, startPoint x: 283, startPoint y: 68, endPoint x: 264, endPoint y: 71, distance: 19.1
click at [264, 71] on input "مشاوي مشكلة دجاج 5 انصاف دجاج ار" at bounding box center [261, 70] width 62 height 9
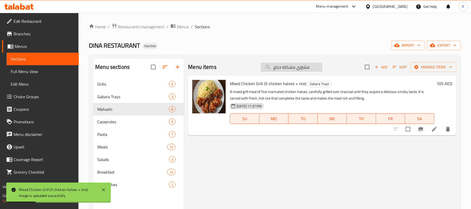
click at [309, 63] on input "مشاوي مشكلة دجاج" at bounding box center [292, 67] width 62 height 9
paste input "لحم كباب كفتة طرب ريش حواوشي"
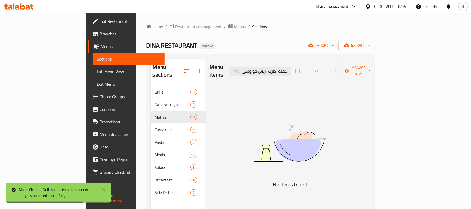
drag, startPoint x: 285, startPoint y: 68, endPoint x: 241, endPoint y: 70, distance: 44.3
click at [241, 70] on div "Menu items مشاوي مشكلة لحم كباب كفتة طرب ريش حواوشي Add Sort Manage items" at bounding box center [290, 71] width 161 height 25
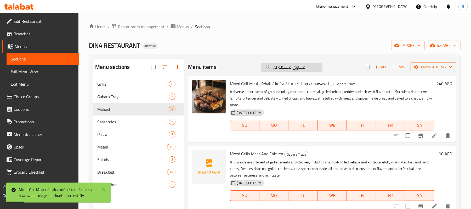
click at [293, 69] on input "مشاوي مشكلة لح" at bounding box center [292, 67] width 62 height 9
paste input "م"
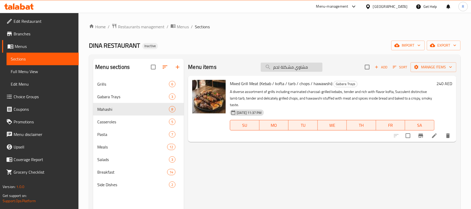
click at [303, 70] on input "مشاوي مشكلة لحم" at bounding box center [292, 67] width 62 height 9
paste input "م ودجاج"
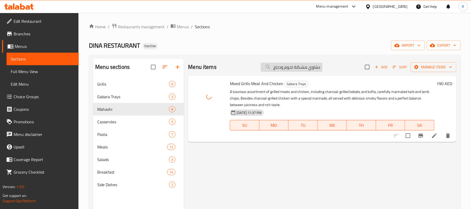
click at [303, 68] on input "مشاوي مشكلة لحوم ودجاج" at bounding box center [292, 67] width 62 height 9
paste input "كل خاص دينا_"
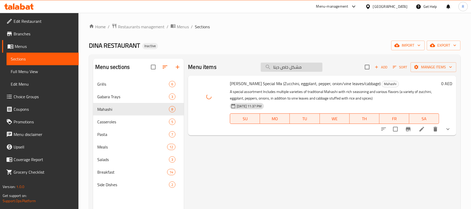
click at [299, 68] on input "مشكل خاص دينا" at bounding box center [292, 67] width 62 height 9
paste input "مشاوي كباب كفتة طرب ريش عرايس دجاج مشوي على الفحم ارز"
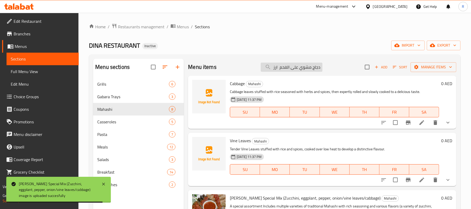
drag, startPoint x: 281, startPoint y: 68, endPoint x: 264, endPoint y: 70, distance: 17.1
click at [264, 70] on input "مشكل مشاوي كباب كفتة طرب ريش عرايس دجاج مشوي على الفحم ارز" at bounding box center [292, 67] width 62 height 9
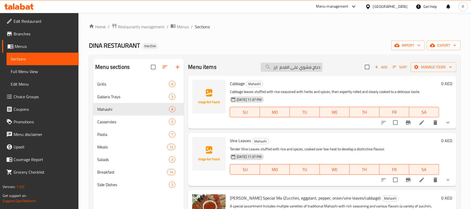
click at [282, 68] on input "مشكل مشاوي كباب كفتة طرب ريش عرايس دجاج مشوي على الفحم ارز" at bounding box center [292, 67] width 62 height 9
drag, startPoint x: 308, startPoint y: 68, endPoint x: 252, endPoint y: 70, distance: 56.3
click at [252, 70] on div "Menu items مشكل مشاوي كباب كفتة طرب ريش عرايس دجاج مشوي على الفحم ارز Add Sort …" at bounding box center [322, 67] width 269 height 17
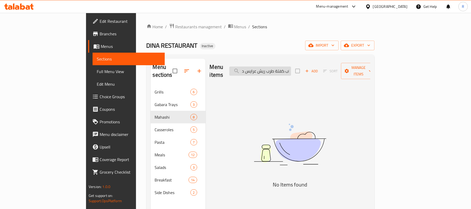
drag, startPoint x: 283, startPoint y: 69, endPoint x: 261, endPoint y: 70, distance: 22.5
click at [261, 70] on input "مشكل مشاوي كباب كفتة طرب ريش عرايس د" at bounding box center [261, 70] width 62 height 9
drag, startPoint x: 282, startPoint y: 68, endPoint x: 252, endPoint y: 73, distance: 30.2
click at [252, 73] on div "Menu items مشكل مشاوي كباب Add Sort Manage items" at bounding box center [290, 71] width 161 height 25
click at [291, 71] on input "مشكل مشاوي كباب" at bounding box center [261, 70] width 62 height 9
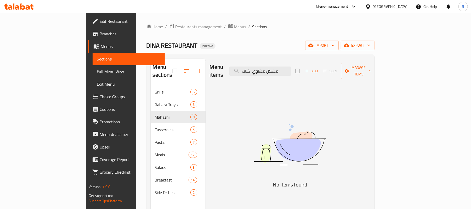
drag, startPoint x: 284, startPoint y: 68, endPoint x: 257, endPoint y: 68, distance: 27.0
click at [257, 68] on div "Menu items مشكل مشاوي كباب Add Sort Manage items" at bounding box center [290, 71] width 161 height 25
click at [291, 66] on input "مشكل مشاوي" at bounding box center [261, 70] width 62 height 9
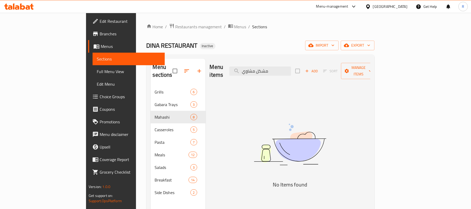
paste input "دينا_"
click at [291, 66] on input "مشكل مشاوي دينا" at bounding box center [261, 70] width 62 height 9
paste input "قليات مشكلة (بطاطس-باذنجان-زهرة)"
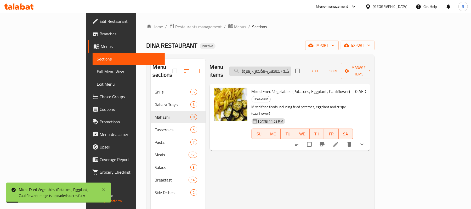
click at [291, 70] on input "مقليات مشكلة (بطاطس-باذنجان-زهرة)" at bounding box center [261, 70] width 62 height 9
paste input "رونة بالدجاج"
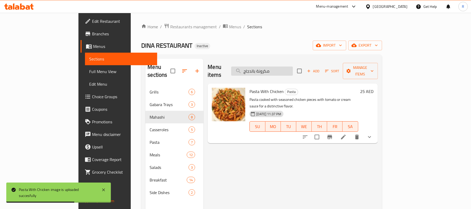
click at [293, 70] on input "مكرونة بالدجاج" at bounding box center [262, 70] width 62 height 9
paste input "جق"
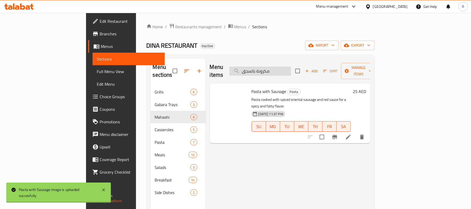
click at [291, 66] on input "مكرونة بالسجق" at bounding box center [261, 70] width 62 height 9
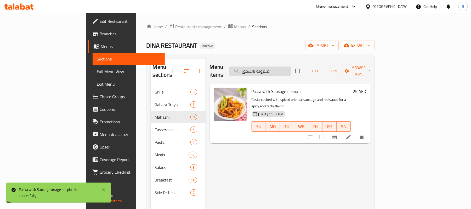
click at [291, 66] on input "مكرونة بالسجق" at bounding box center [261, 70] width 62 height 9
paste input "لصة"
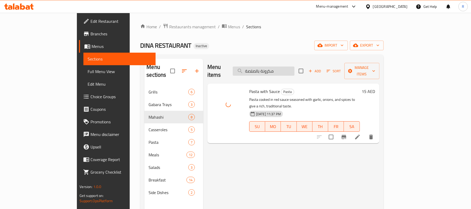
click at [295, 67] on input "مكرونة بالصلصة" at bounding box center [264, 70] width 62 height 9
paste input "كبد"
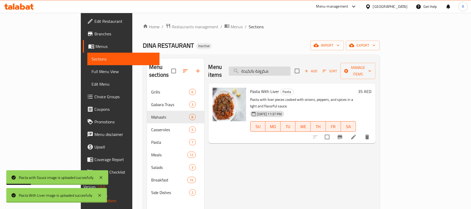
click at [291, 66] on input "مكرونة بالكبدة" at bounding box center [260, 70] width 62 height 9
paste input "فت"
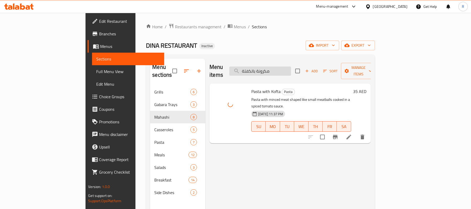
click at [291, 68] on input "مكرونة بالكفتة" at bounding box center [261, 70] width 62 height 9
paste input "حم"
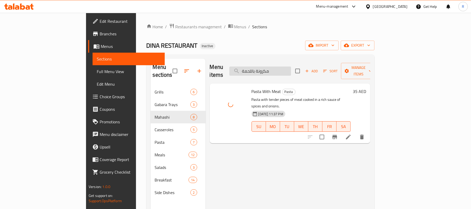
click at [291, 69] on input "مكرونة باللحمة" at bounding box center [261, 70] width 62 height 9
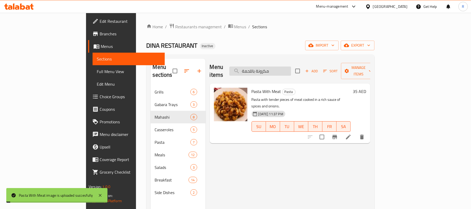
click at [291, 69] on input "مكرونة باللحمة" at bounding box center [261, 70] width 62 height 9
paste input "اميل"
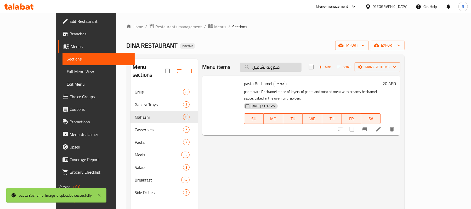
click at [299, 66] on input "مكرونة بشاميل" at bounding box center [271, 67] width 62 height 9
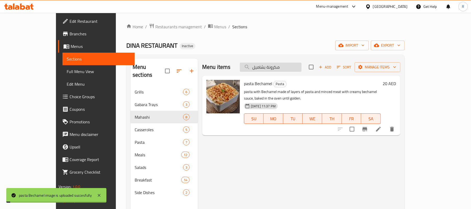
click at [299, 66] on input "مكرونة بشاميل" at bounding box center [271, 67] width 62 height 9
paste input "فوف"
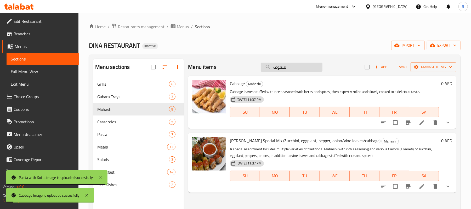
click at [296, 68] on input "ملفوف" at bounding box center [292, 67] width 62 height 9
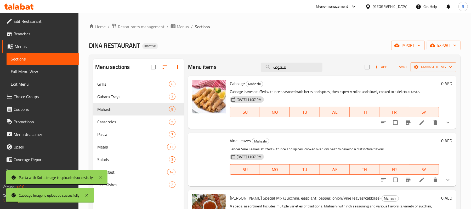
paste input "بار"
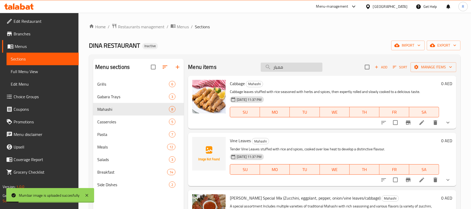
click at [294, 69] on input "ممبار" at bounding box center [292, 67] width 62 height 9
paste input "زة بتلو + ارز+ خض"
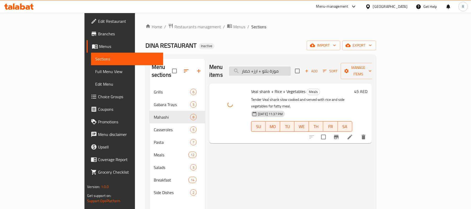
click at [288, 66] on input "موزة بتلو + ارز+ خضار" at bounding box center [260, 70] width 62 height 9
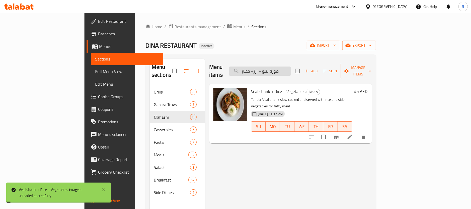
click at [288, 66] on input "موزة بتلو + ارز+ خضار" at bounding box center [260, 70] width 62 height 9
paste input "صف دجاج طاجن بالبطاطس"
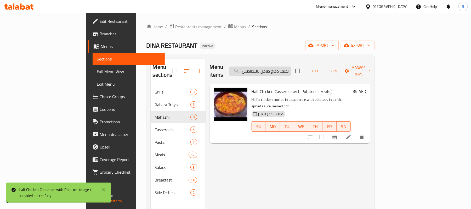
click at [291, 69] on input "نصف دجاج طاجن بالبطاطس" at bounding box center [261, 70] width 62 height 9
paste input "محمر + ارز + خضار"
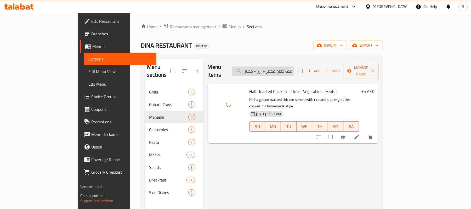
click at [294, 68] on input "نصف دجاج محمر + ارز + خضار" at bounding box center [263, 70] width 62 height 9
paste input "رق عنب_"
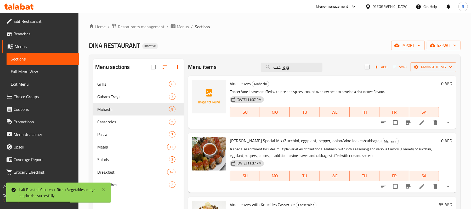
type input "ورق عنب"
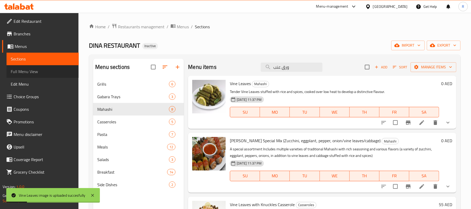
click at [40, 72] on span "Full Menu View" at bounding box center [43, 71] width 64 height 6
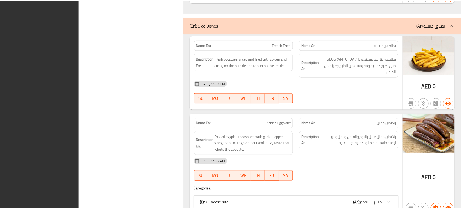
scroll to position [5638, 0]
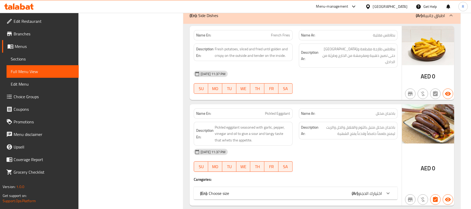
click at [395, 5] on div "United Arab Emirates" at bounding box center [390, 7] width 35 height 6
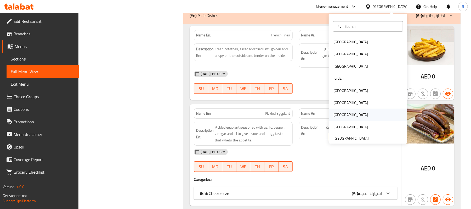
click at [337, 114] on div "[GEOGRAPHIC_DATA]" at bounding box center [351, 115] width 35 height 6
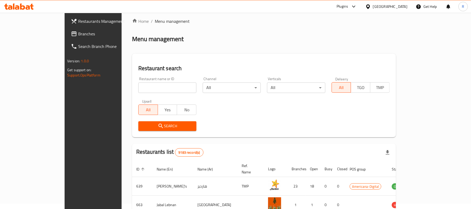
scroll to position [182, 0]
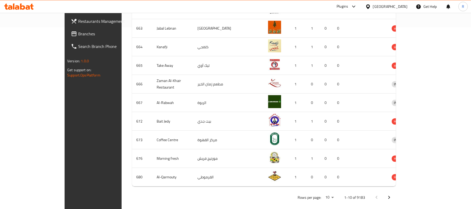
click at [78, 33] on span "Branches" at bounding box center [108, 34] width 61 height 6
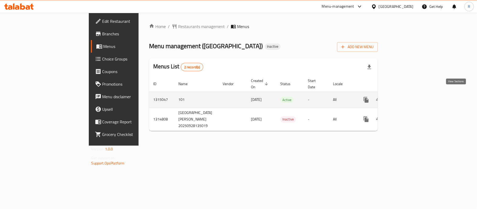
click at [410, 96] on link "enhanced table" at bounding box center [403, 99] width 13 height 13
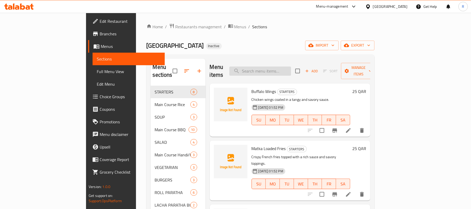
click at [291, 66] on input "search" at bounding box center [261, 70] width 62 height 9
paste input "DSC00013"
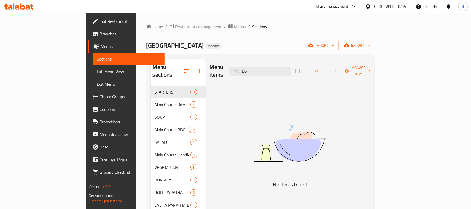
type input "D"
